Goal: Information Seeking & Learning: Learn about a topic

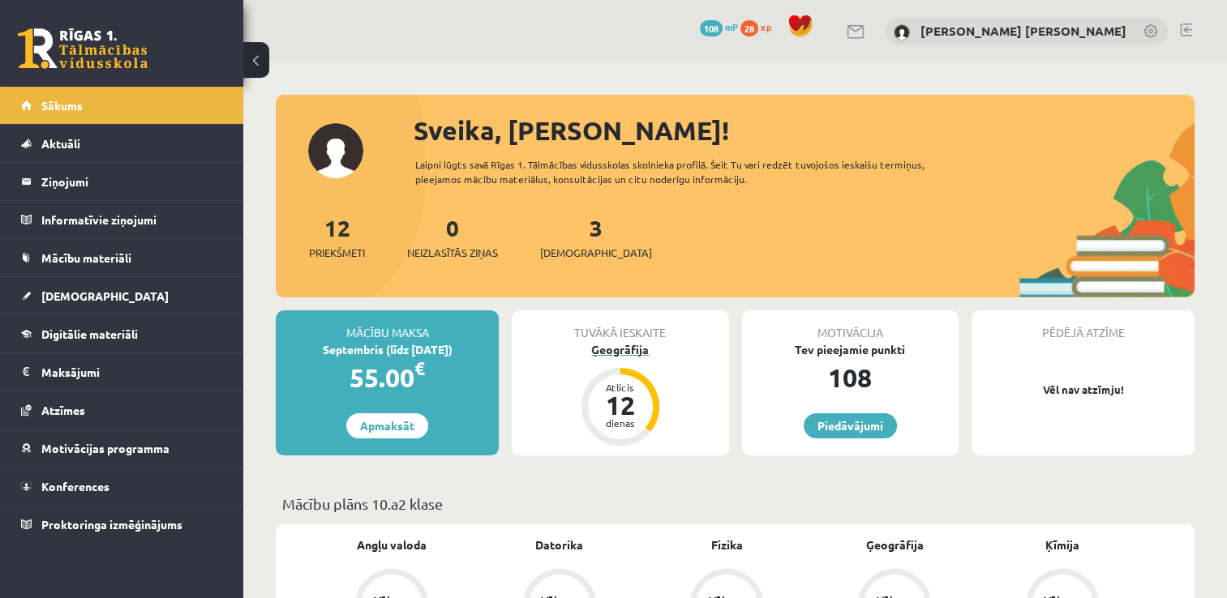
click at [590, 345] on div "Ģeogrāfija" at bounding box center [620, 349] width 216 height 17
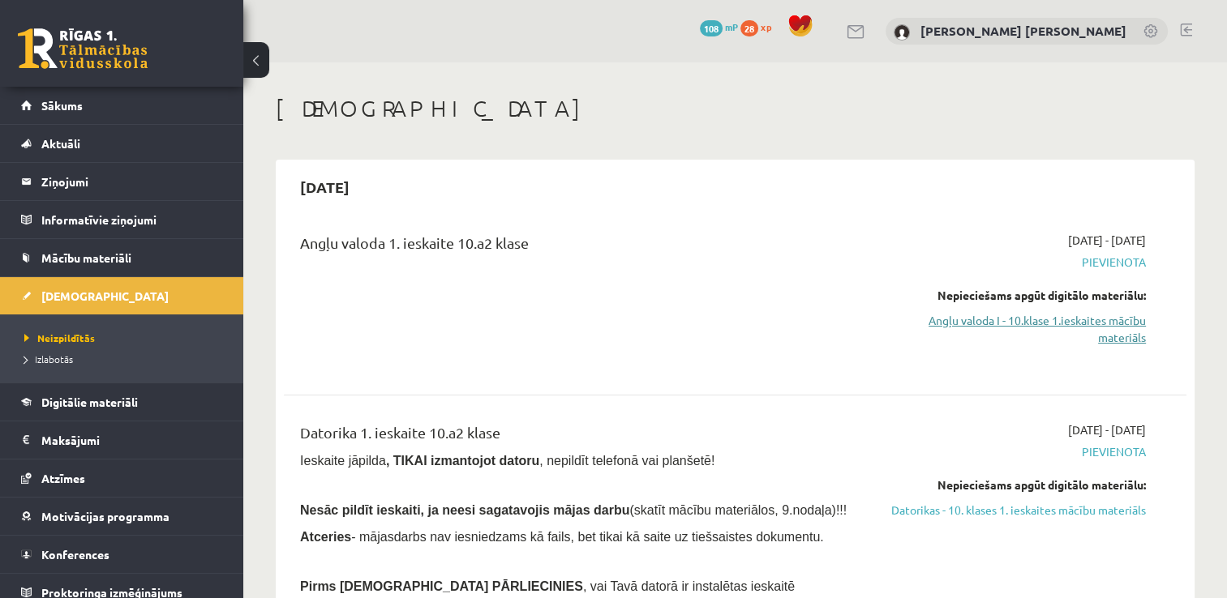
click at [1116, 316] on link "Angļu valoda I - 10.klase 1.ieskaites mācību materiāls" at bounding box center [1013, 329] width 266 height 34
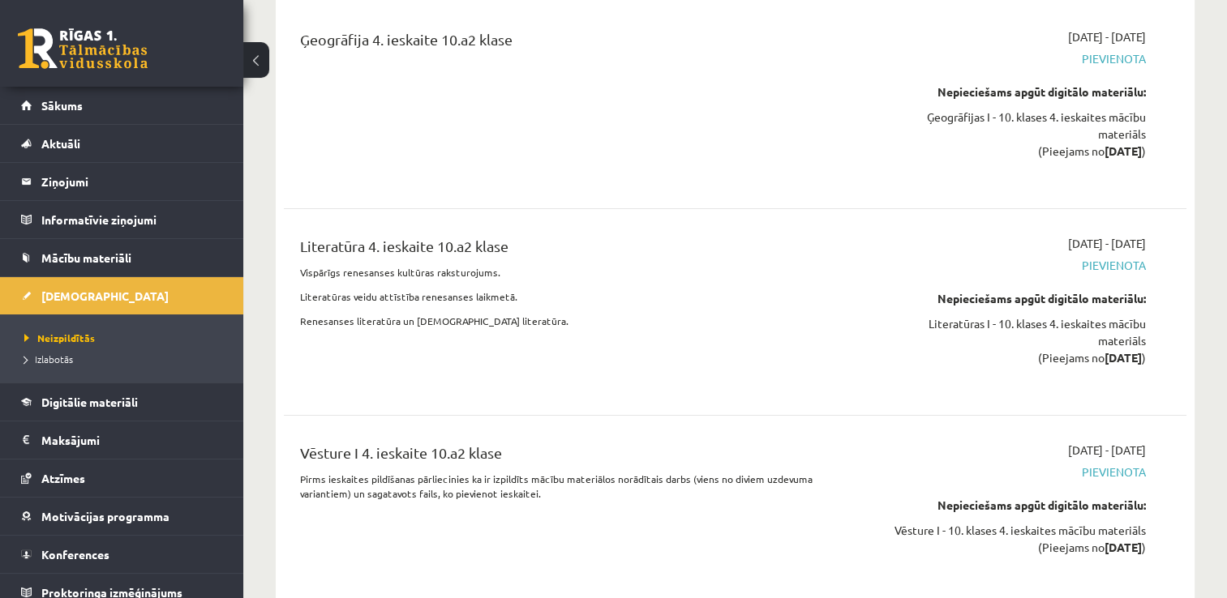
scroll to position [12307, 0]
